Goal: Task Accomplishment & Management: Use online tool/utility

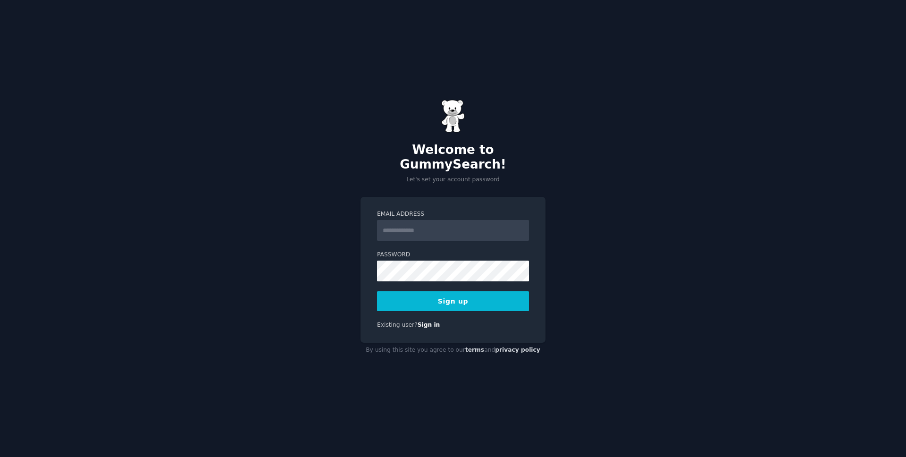
click at [436, 226] on input "Email Address" at bounding box center [453, 230] width 152 height 21
type input "**********"
click at [480, 295] on button "Sign up" at bounding box center [453, 301] width 152 height 20
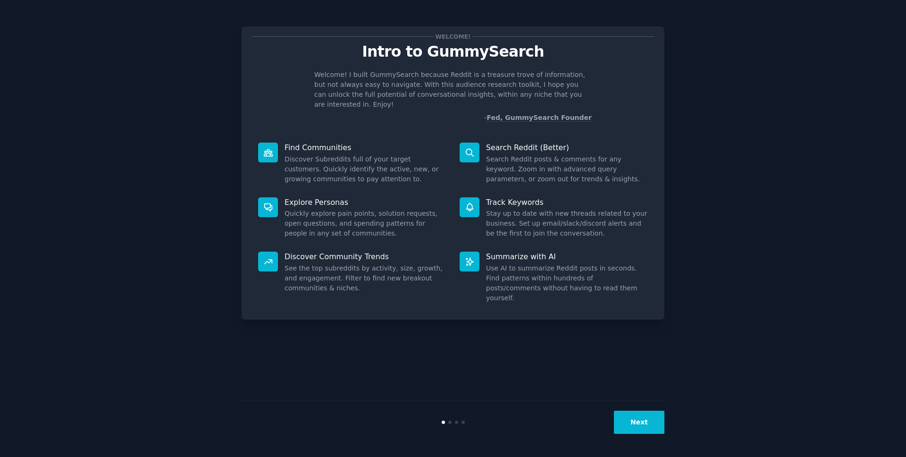
click at [652, 421] on button "Next" at bounding box center [639, 421] width 50 height 23
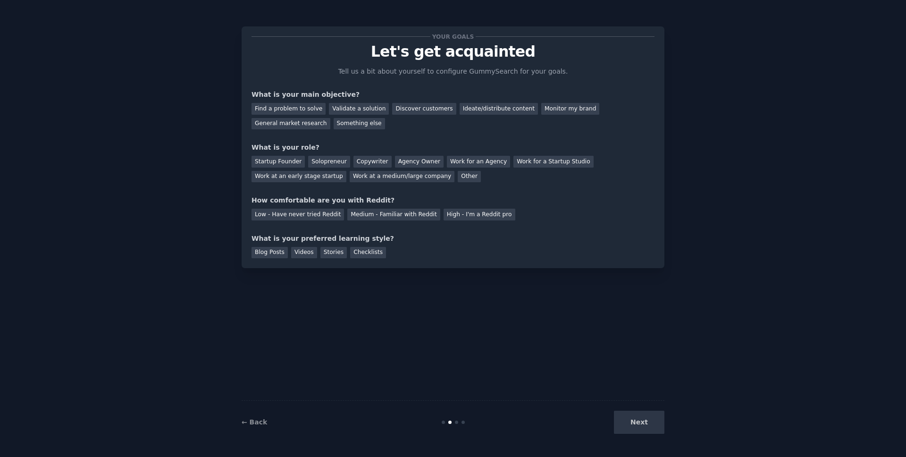
click at [652, 421] on div "Next" at bounding box center [593, 421] width 141 height 23
click at [632, 423] on div "Next" at bounding box center [593, 421] width 141 height 23
click at [482, 107] on div "Ideate/distribute content" at bounding box center [498, 109] width 78 height 12
click at [325, 160] on div "Solopreneur" at bounding box center [329, 162] width 42 height 12
click at [299, 217] on div "Low - Have never tried Reddit" at bounding box center [297, 214] width 92 height 12
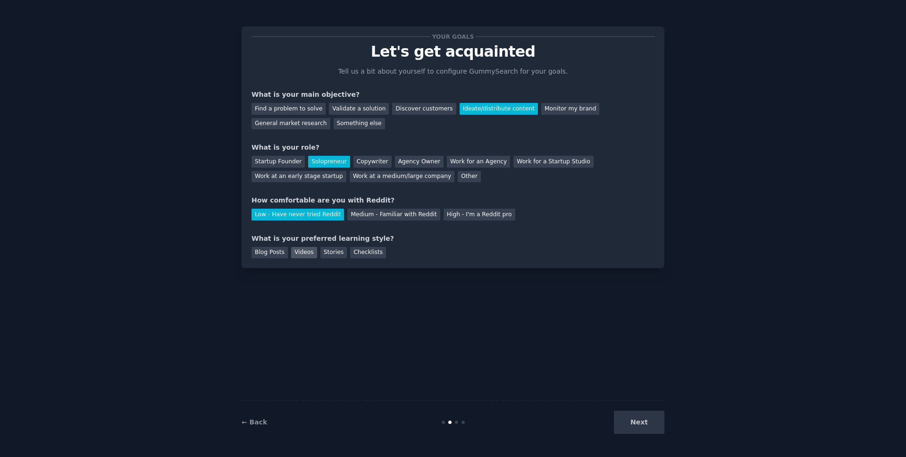
click at [306, 255] on div "Videos" at bounding box center [304, 253] width 26 height 12
click at [640, 424] on button "Next" at bounding box center [639, 421] width 50 height 23
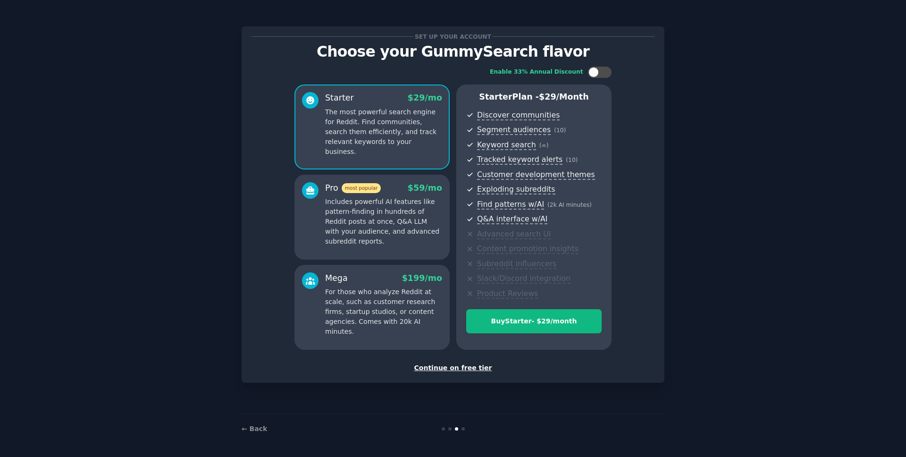
click at [471, 369] on div "Continue on free tier" at bounding box center [452, 368] width 403 height 10
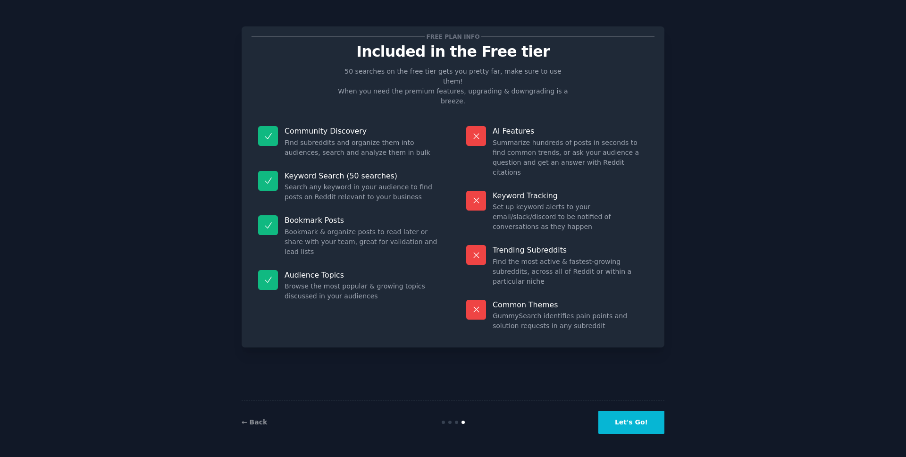
click at [639, 420] on button "Let's Go!" at bounding box center [631, 421] width 66 height 23
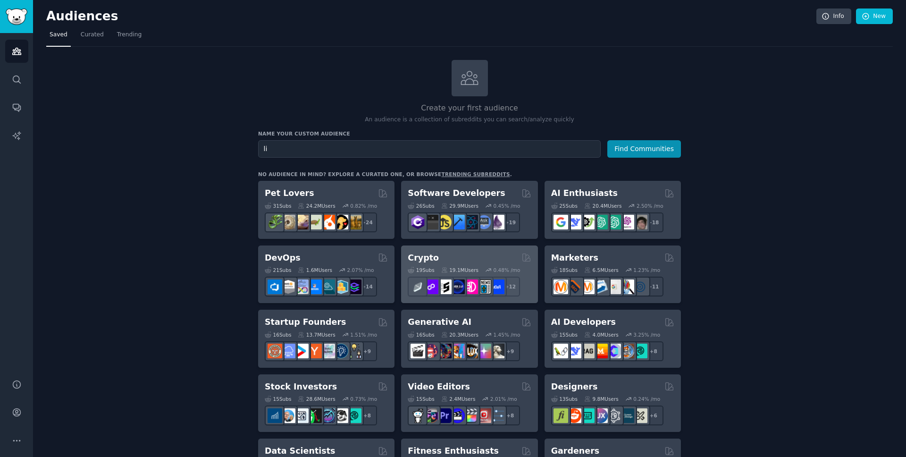
type input "l"
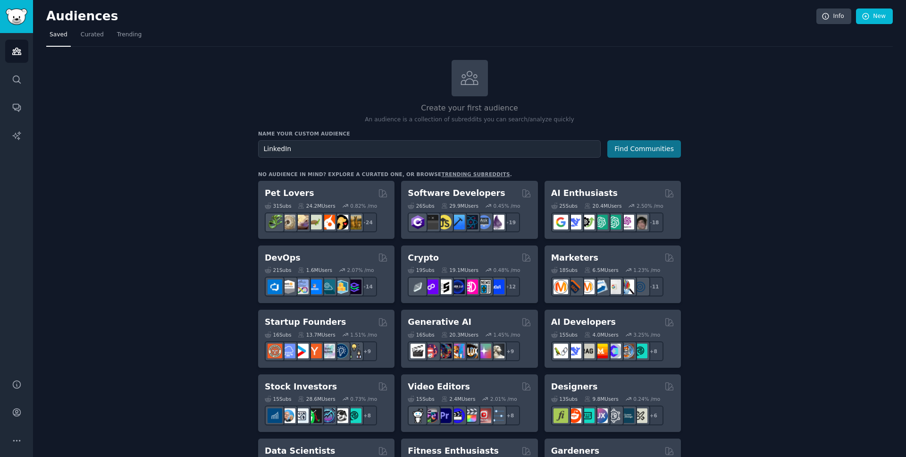
type input "LinkedIn"
click at [654, 154] on button "Find Communities" at bounding box center [644, 148] width 74 height 17
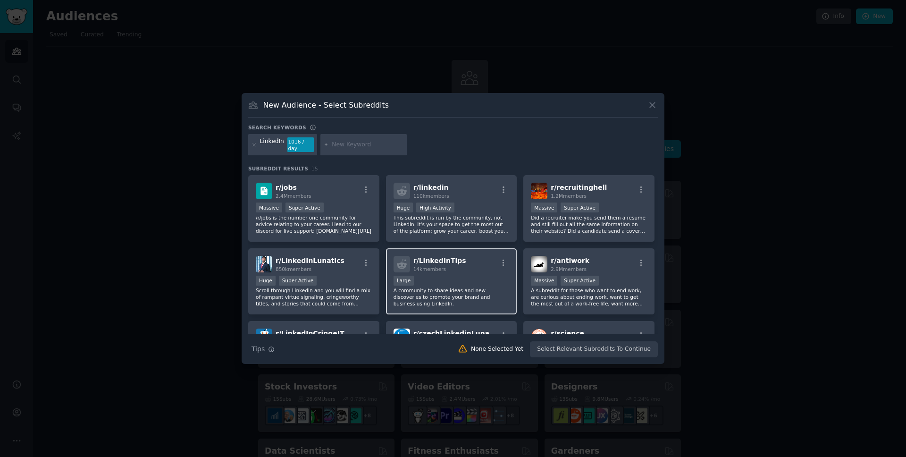
click at [473, 257] on div "r/ LinkedInTips 14k members" at bounding box center [451, 264] width 116 height 17
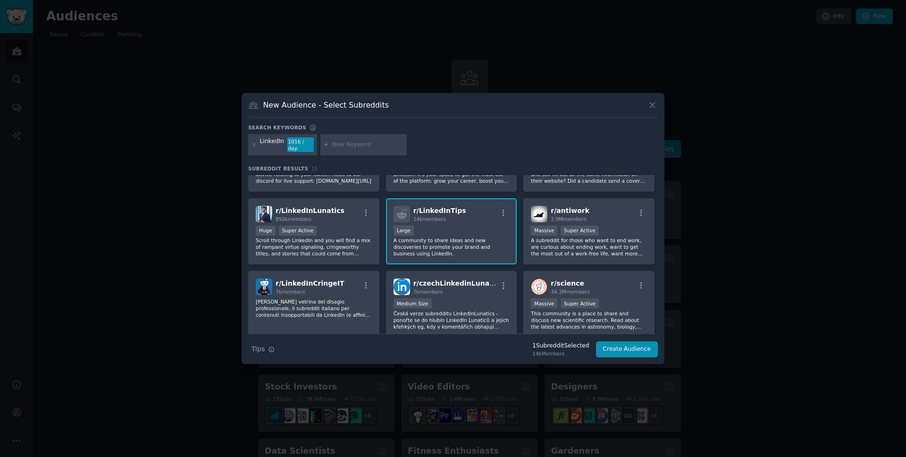
scroll to position [51, 0]
click at [627, 348] on button "Create Audience" at bounding box center [627, 349] width 62 height 16
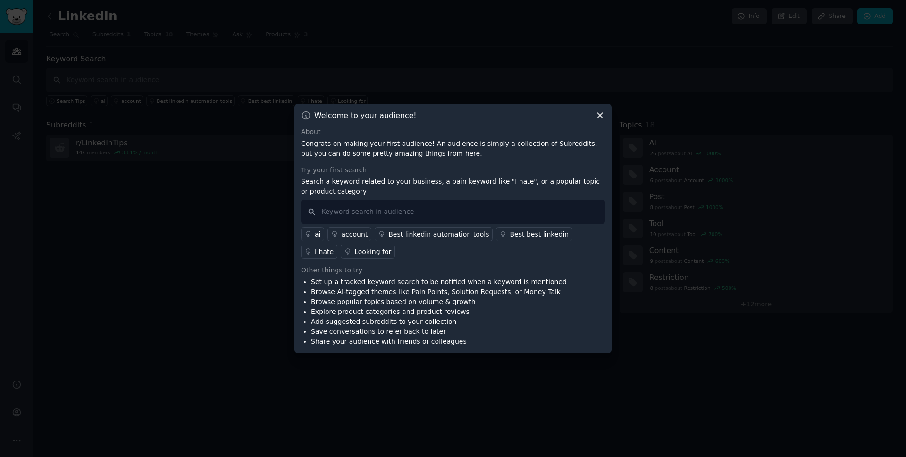
click at [602, 115] on icon at bounding box center [600, 115] width 10 height 10
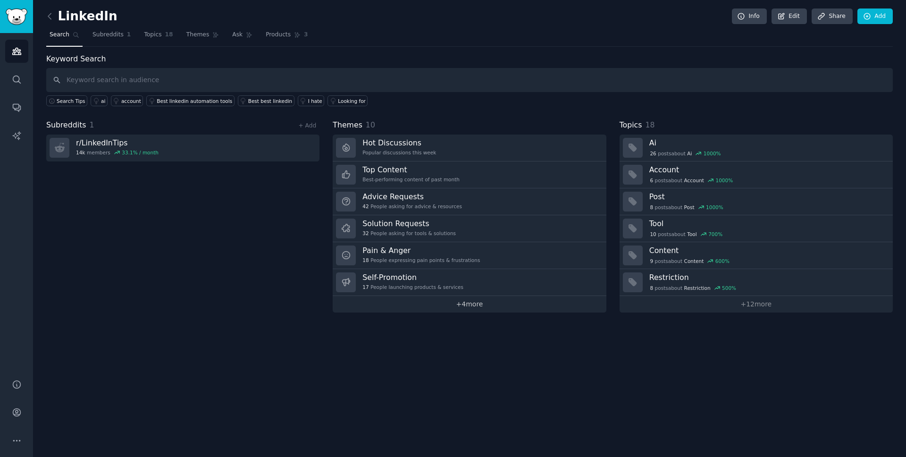
click at [493, 304] on link "+ 4 more" at bounding box center [469, 304] width 273 height 17
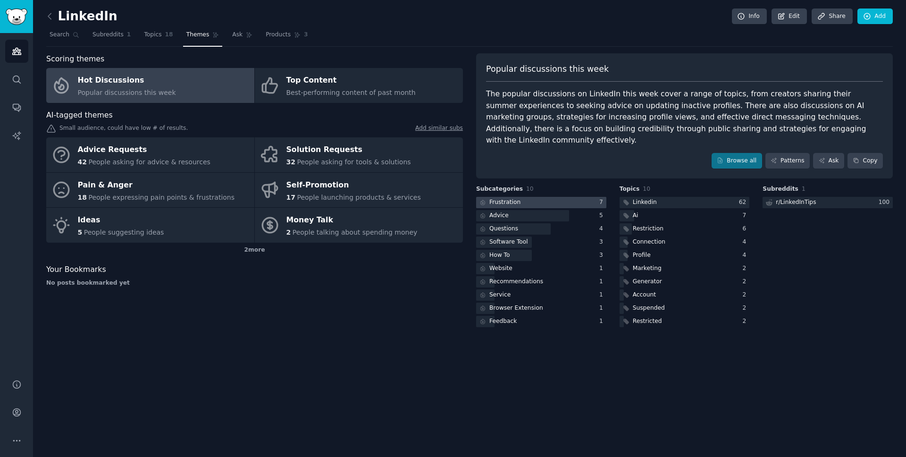
click at [508, 198] on div "Frustration" at bounding box center [504, 202] width 31 height 8
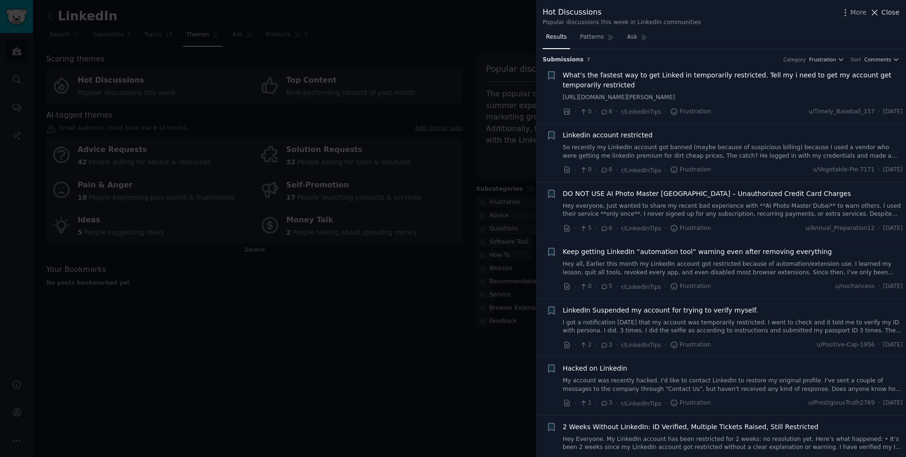
click at [889, 16] on span "Close" at bounding box center [890, 13] width 18 height 10
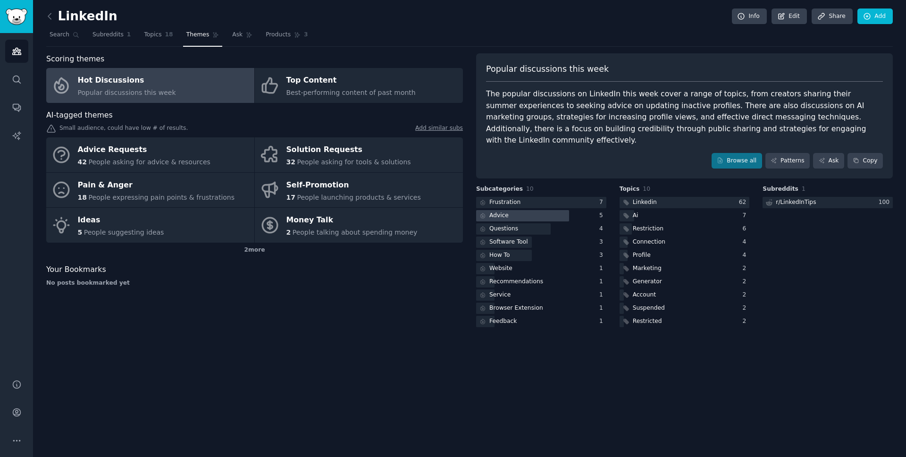
click at [533, 210] on div at bounding box center [522, 216] width 93 height 12
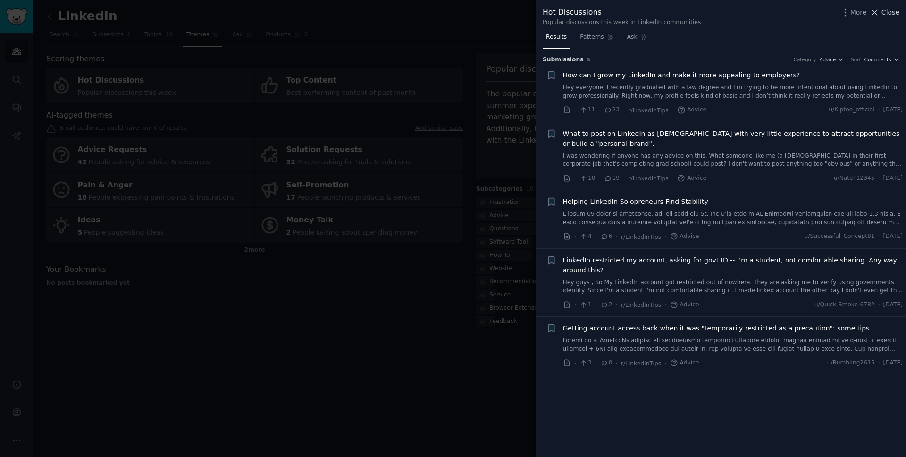
click at [891, 10] on span "Close" at bounding box center [890, 13] width 18 height 10
